Goal: Find specific page/section: Find specific page/section

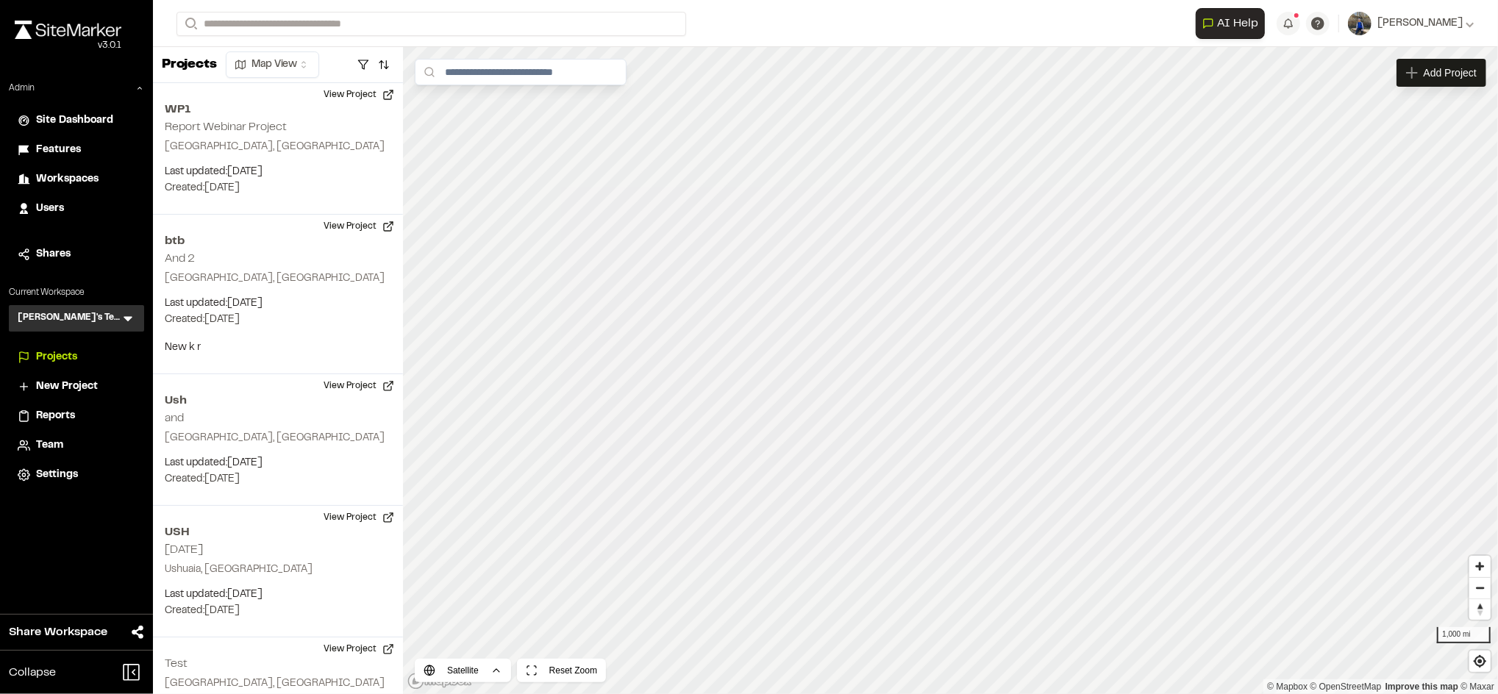
click at [79, 185] on span "Workspaces" at bounding box center [67, 179] width 62 height 16
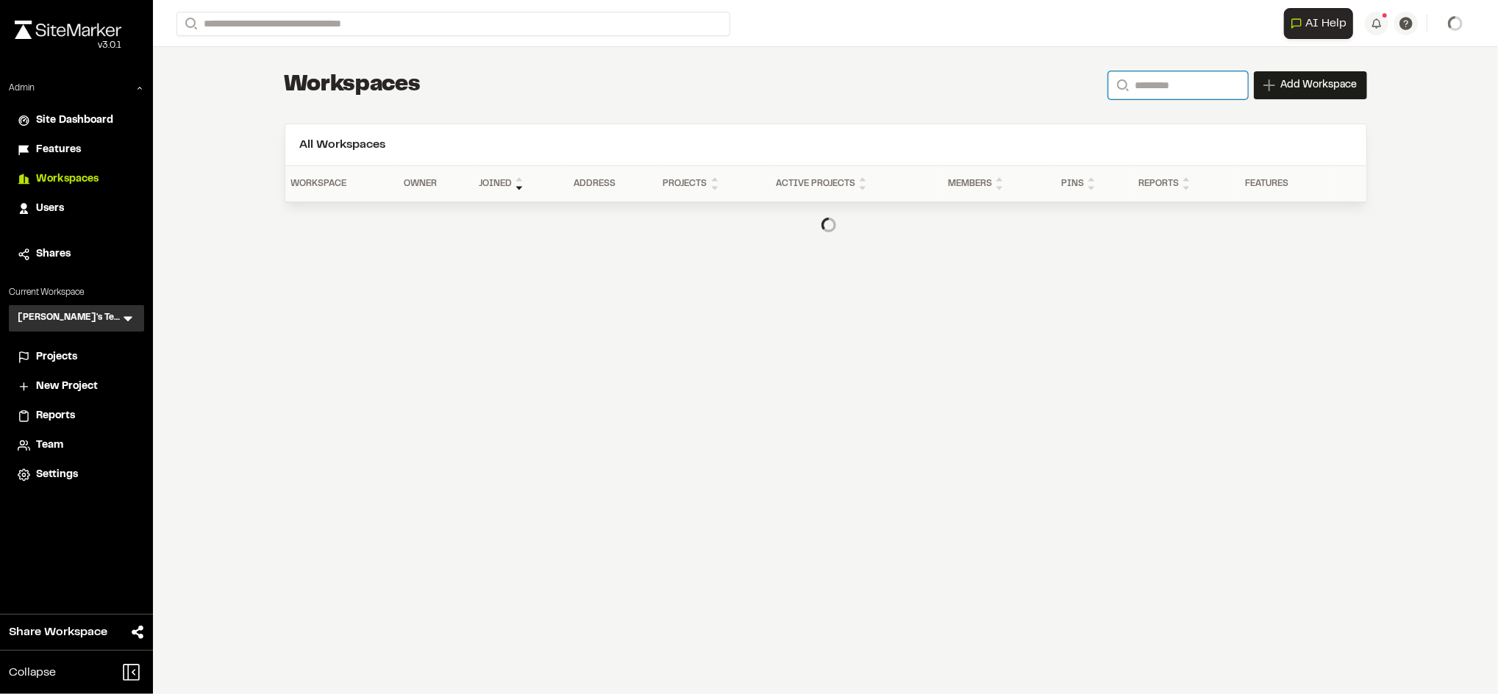
click at [1192, 85] on input "Search" at bounding box center [1178, 85] width 140 height 28
type input "**********"
